Goal: Find specific page/section: Find specific page/section

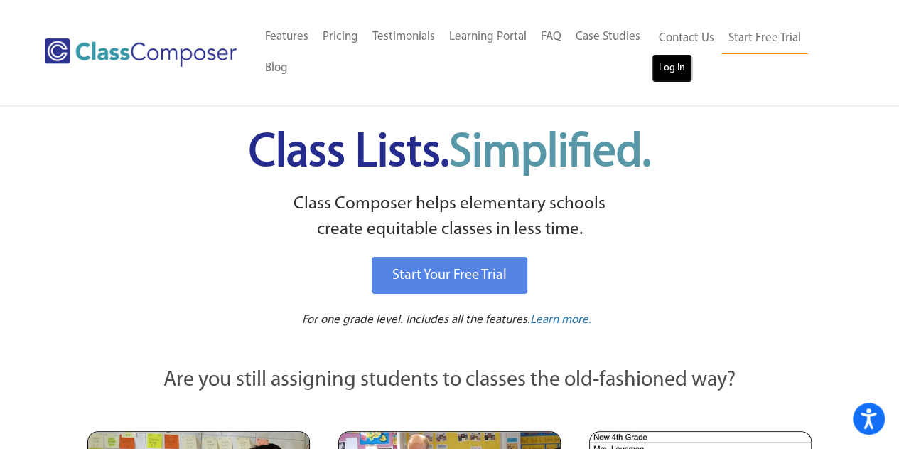
click at [674, 62] on link "Log In" at bounding box center [672, 68] width 41 height 28
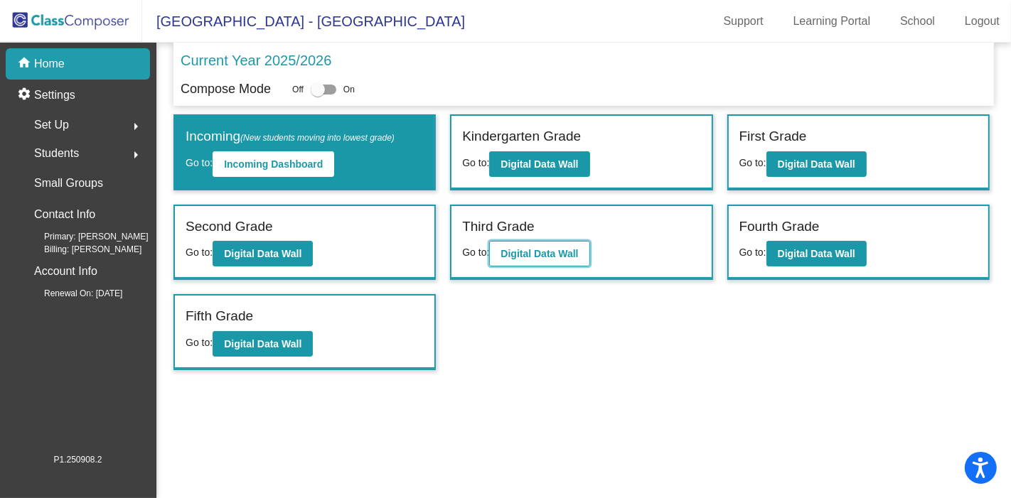
click at [529, 250] on b "Digital Data Wall" at bounding box center [540, 253] width 78 height 11
